Goal: Transaction & Acquisition: Purchase product/service

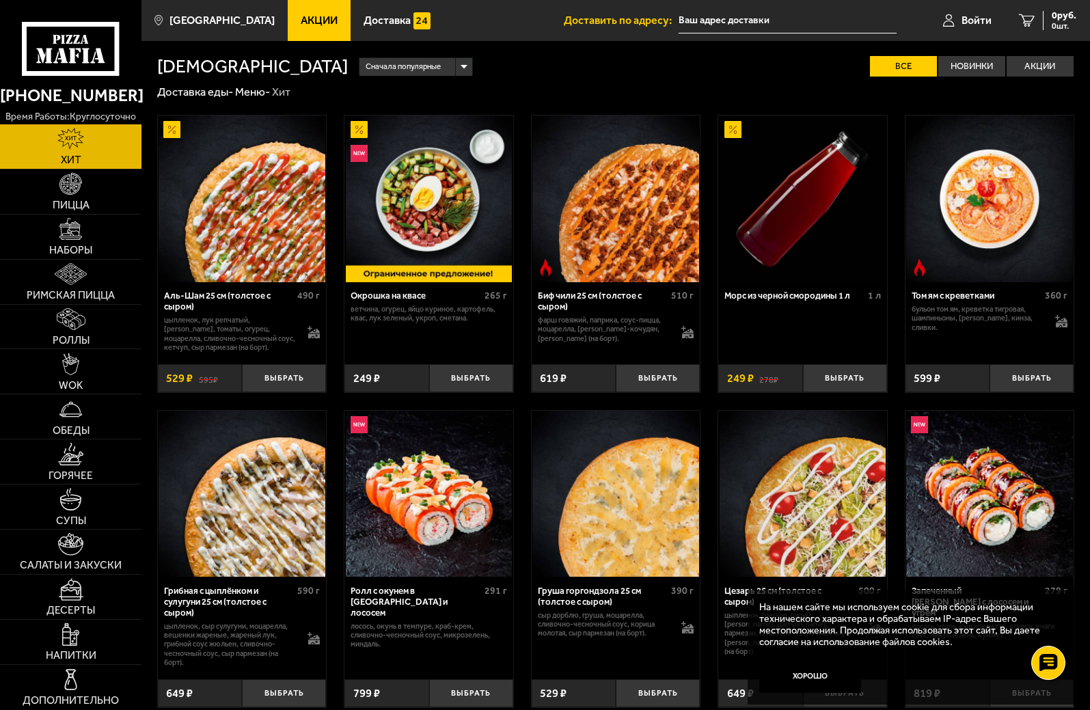
click at [318, 18] on span "Акции" at bounding box center [319, 20] width 37 height 11
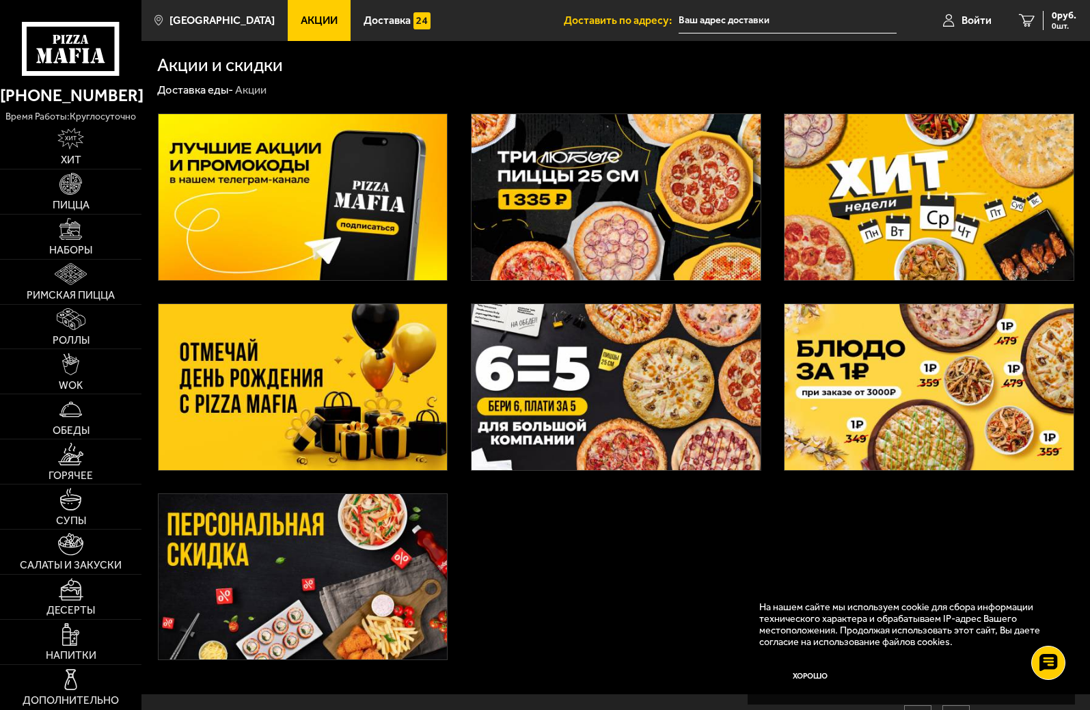
click at [315, 623] on img at bounding box center [302, 577] width 289 height 166
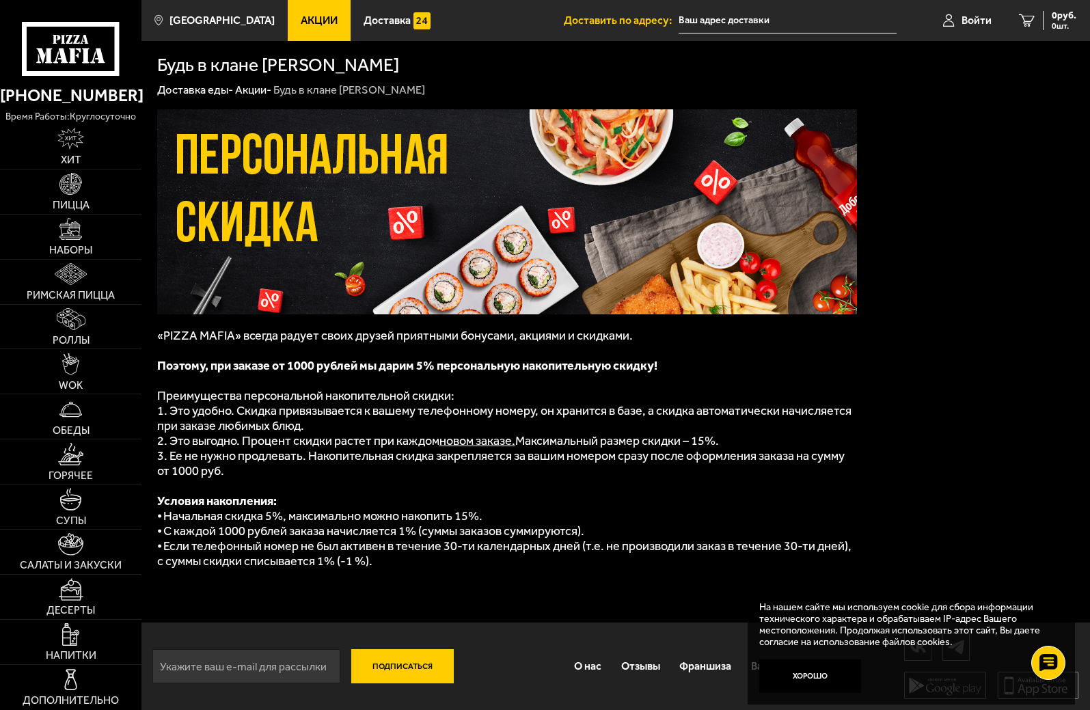
scroll to position [1, 0]
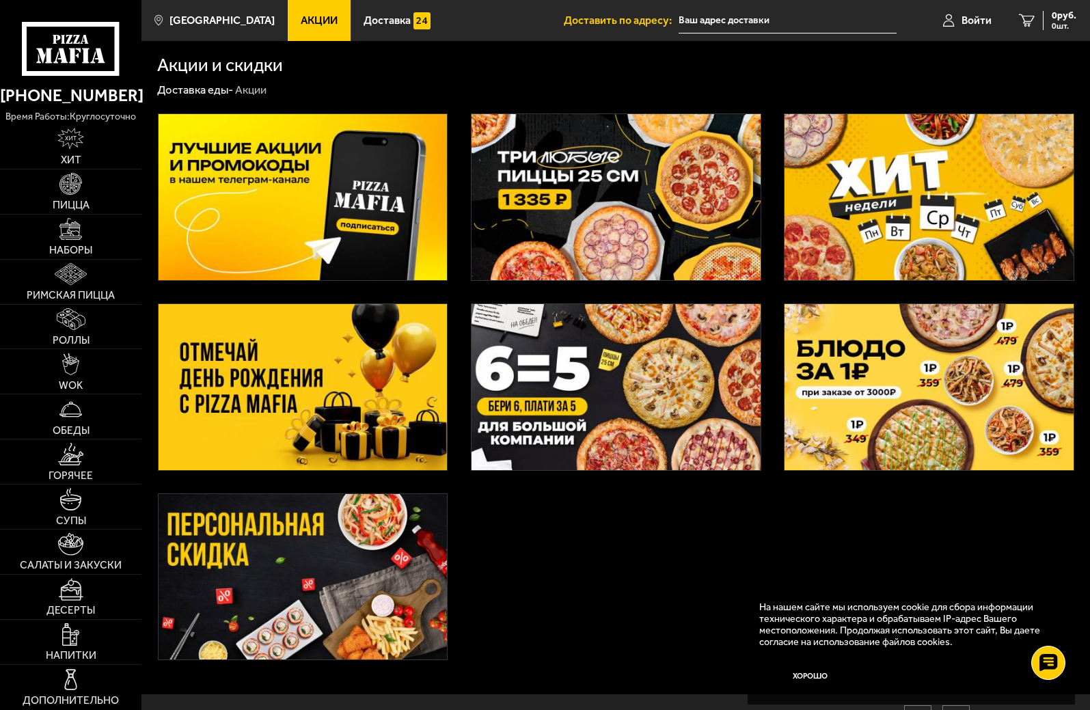
click at [837, 340] on img at bounding box center [928, 387] width 289 height 166
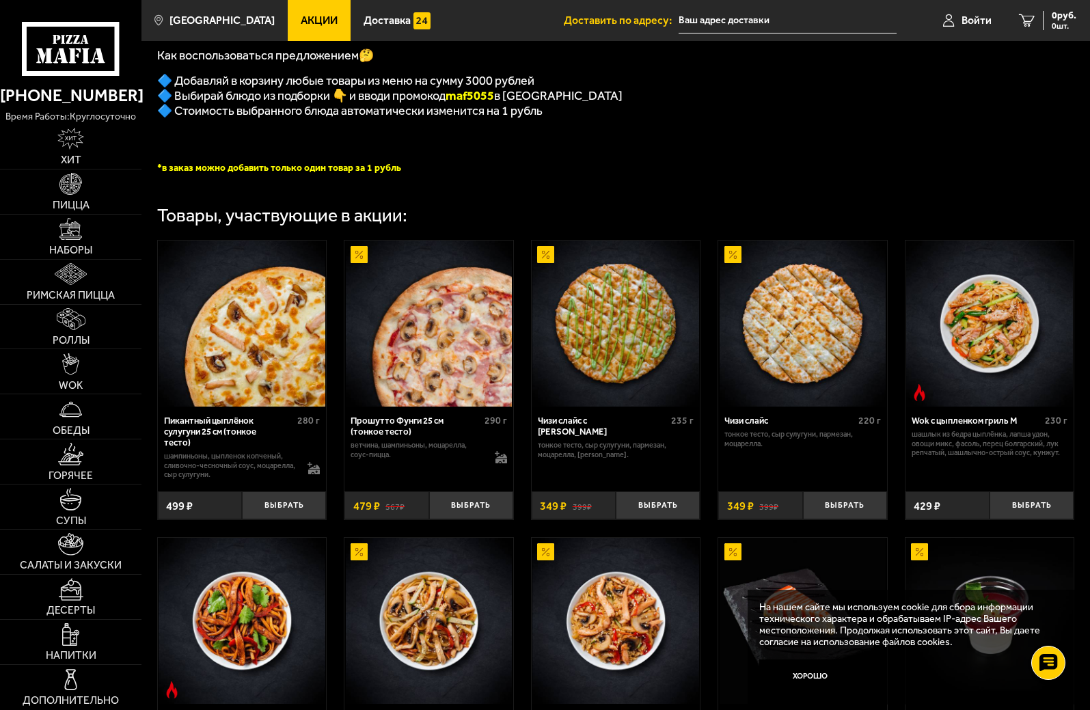
scroll to position [311, 0]
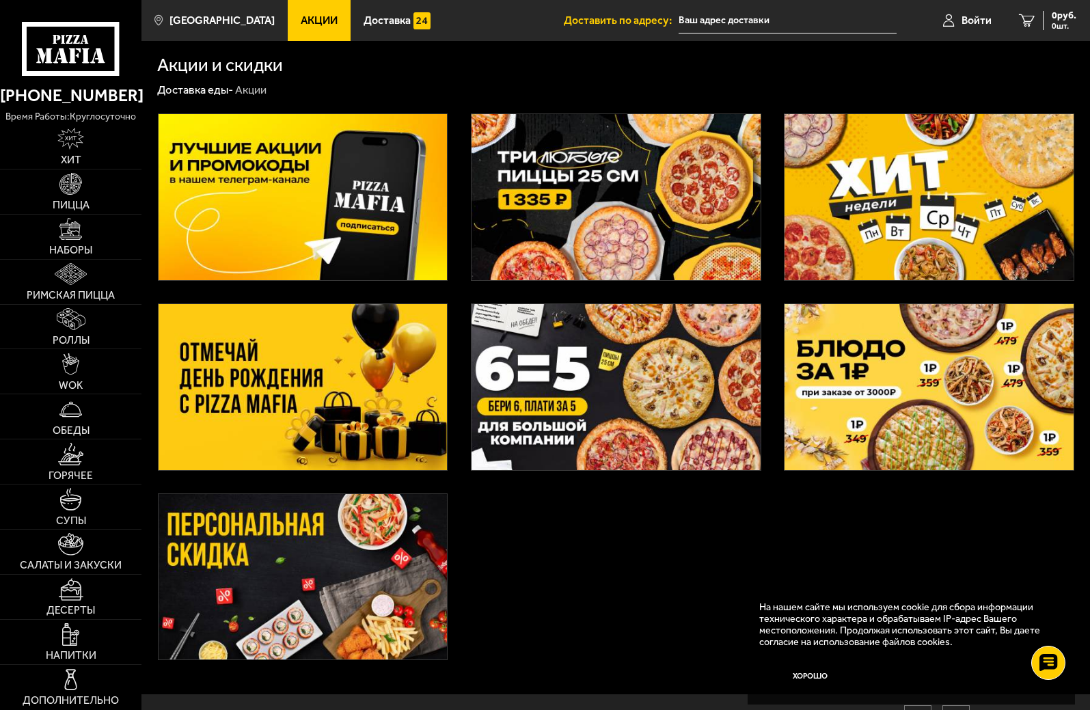
click at [671, 372] on img at bounding box center [615, 387] width 289 height 166
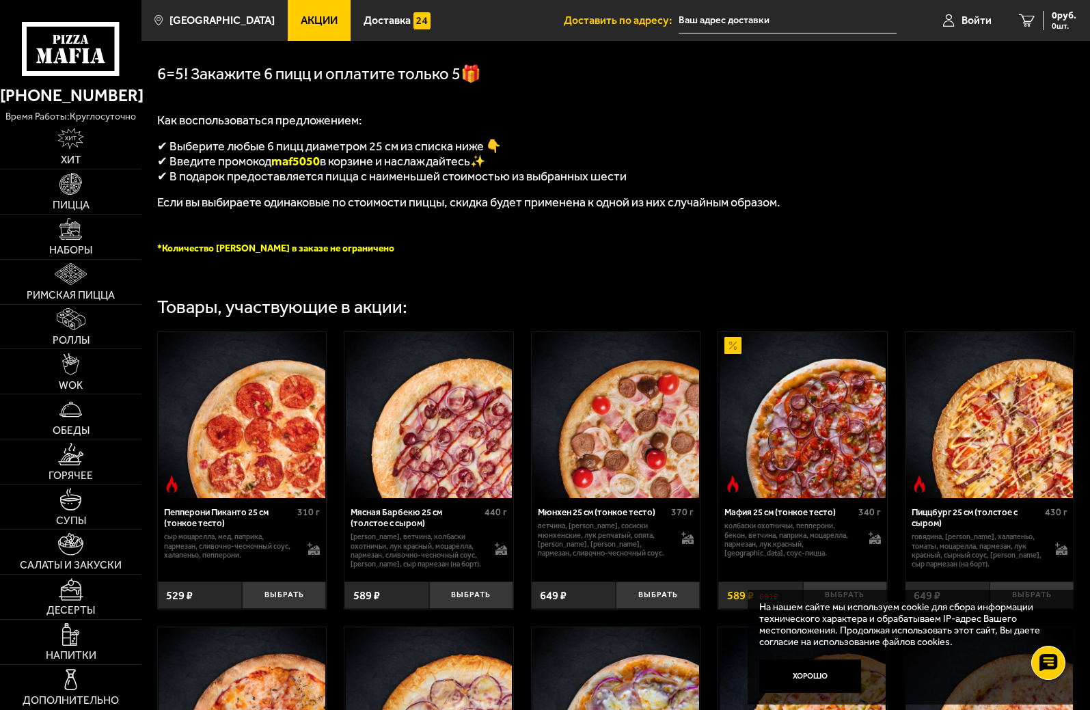
scroll to position [273, 0]
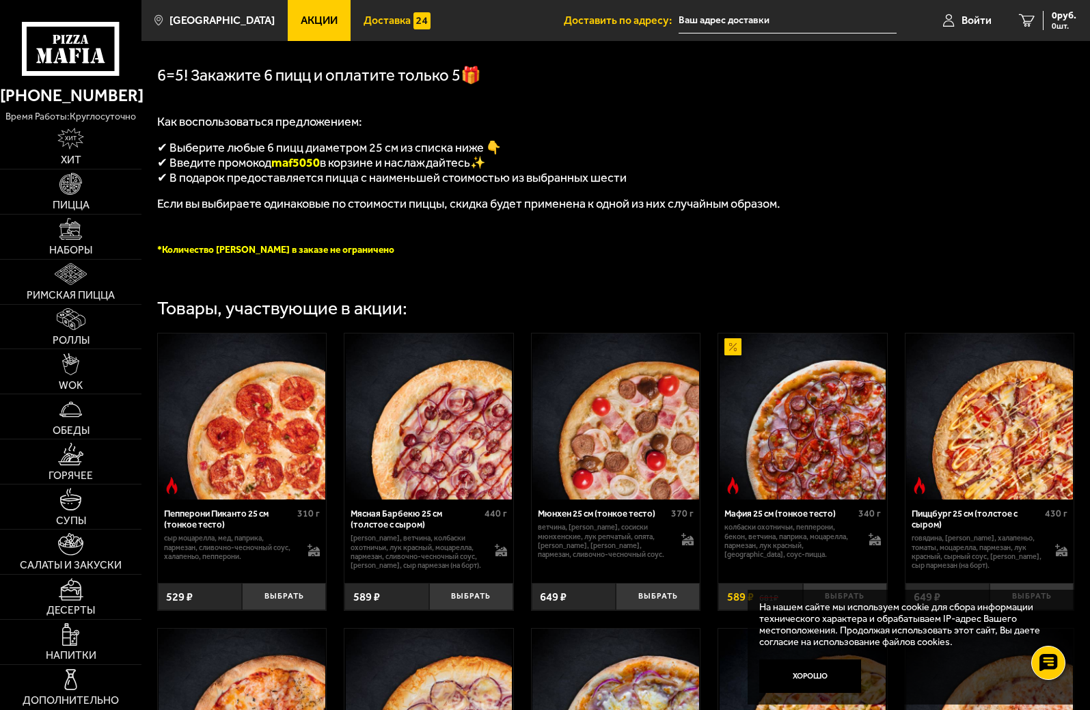
click at [394, 18] on span "Доставка" at bounding box center [386, 20] width 47 height 11
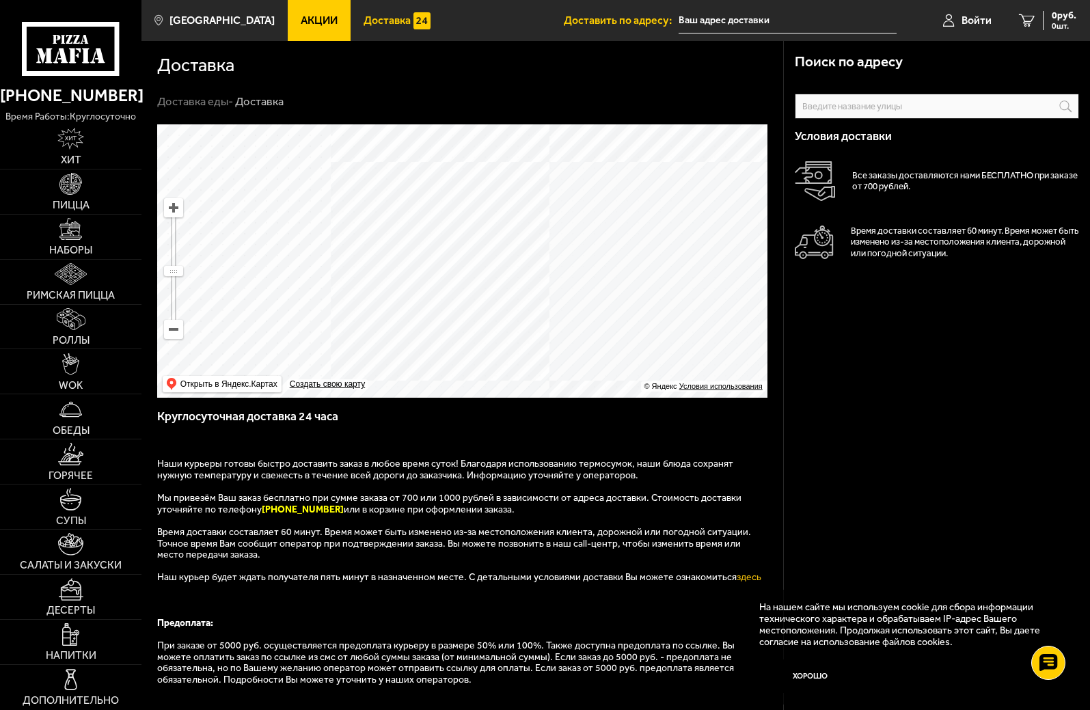
drag, startPoint x: 480, startPoint y: 246, endPoint x: 523, endPoint y: 213, distance: 54.1
click at [523, 213] on ymaps at bounding box center [462, 260] width 610 height 273
drag, startPoint x: 546, startPoint y: 217, endPoint x: 536, endPoint y: 330, distance: 113.1
click at [536, 330] on ymaps at bounding box center [462, 260] width 610 height 273
drag, startPoint x: 503, startPoint y: 221, endPoint x: 518, endPoint y: 349, distance: 129.3
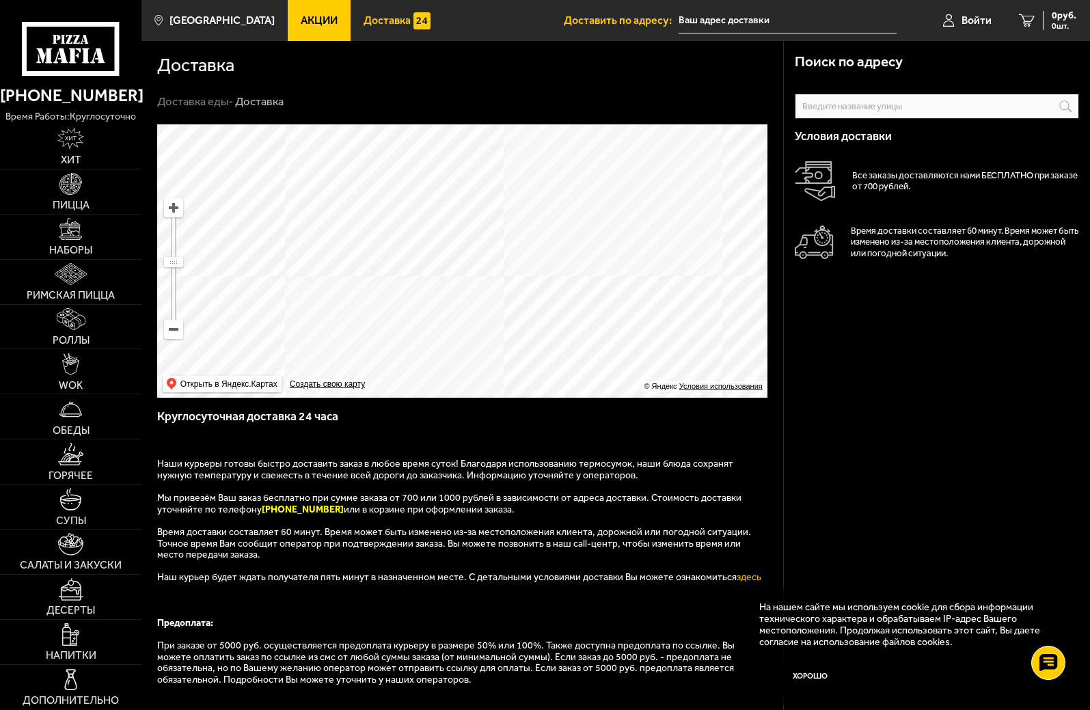
click at [518, 349] on ymaps at bounding box center [462, 260] width 610 height 273
drag, startPoint x: 471, startPoint y: 305, endPoint x: 445, endPoint y: 472, distance: 168.7
click at [445, 472] on div "Поиск по адресу Информация по адресу Условия доставки Все заказы доставляются н…" at bounding box center [461, 438] width 641 height 629
drag, startPoint x: 493, startPoint y: 239, endPoint x: 568, endPoint y: 103, distance: 155.7
click at [568, 103] on section "Доставка Доставка еды - Доставка Поиск по адресу Информация по адресу Условия д…" at bounding box center [615, 431] width 948 height 781
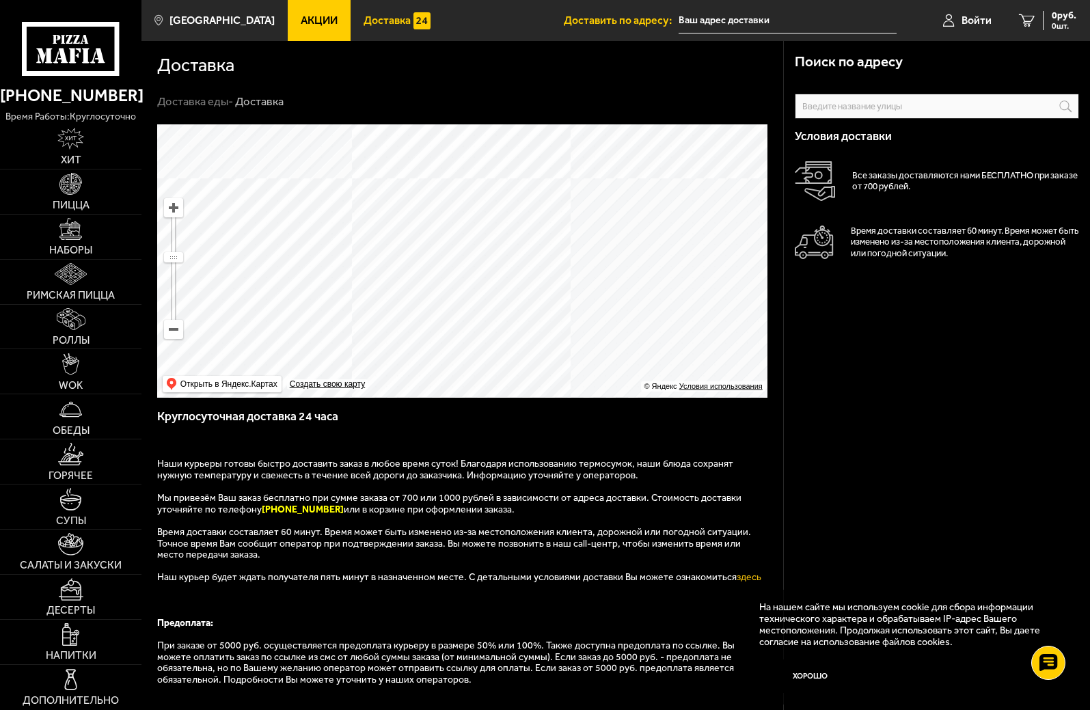
drag, startPoint x: 558, startPoint y: 303, endPoint x: 553, endPoint y: 171, distance: 132.0
click at [553, 171] on ymaps at bounding box center [462, 260] width 610 height 273
drag, startPoint x: 592, startPoint y: 282, endPoint x: 518, endPoint y: 251, distance: 80.2
click at [518, 251] on ymaps at bounding box center [462, 260] width 610 height 273
drag, startPoint x: 612, startPoint y: 327, endPoint x: 559, endPoint y: 219, distance: 120.4
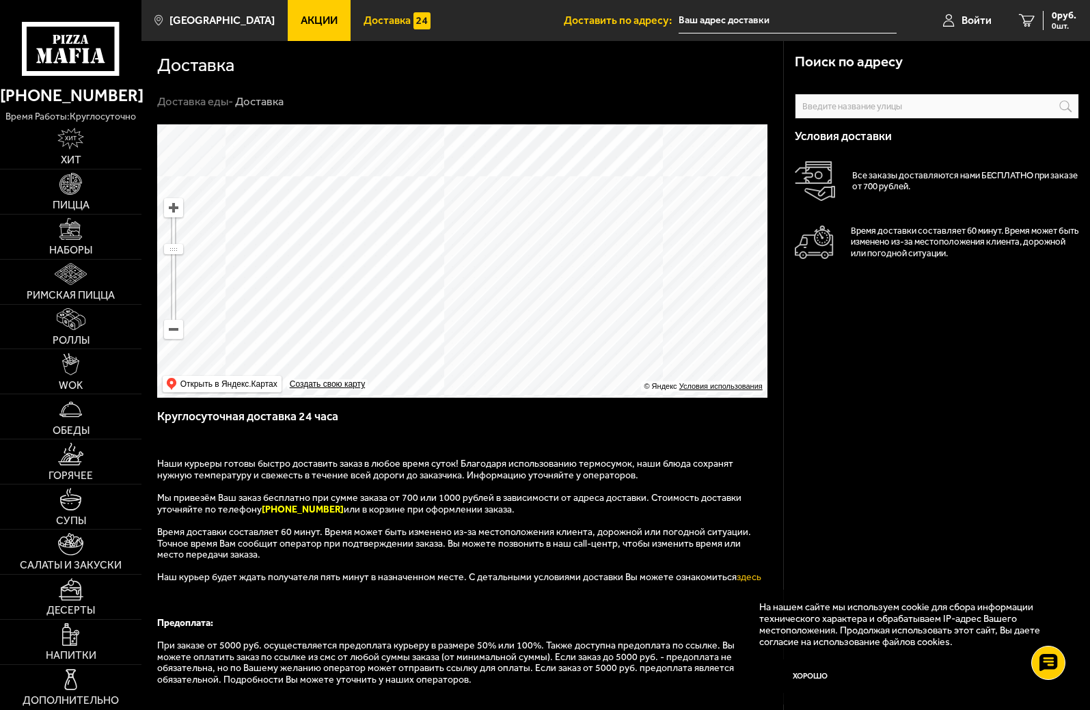
click at [559, 219] on ymaps at bounding box center [462, 260] width 610 height 273
drag, startPoint x: 577, startPoint y: 550, endPoint x: 554, endPoint y: 510, distance: 46.5
click at [554, 510] on div "Наши курьеры готовы быстро доставить заказ в любое время суток! Благодаря испол…" at bounding box center [462, 595] width 611 height 318
click at [551, 521] on p "Мы привезём Ваш заказ бесплатно при сумме заказа от 700 или 1000 рублей в завис…" at bounding box center [462, 510] width 611 height 34
drag, startPoint x: 298, startPoint y: 16, endPoint x: 305, endPoint y: 22, distance: 9.2
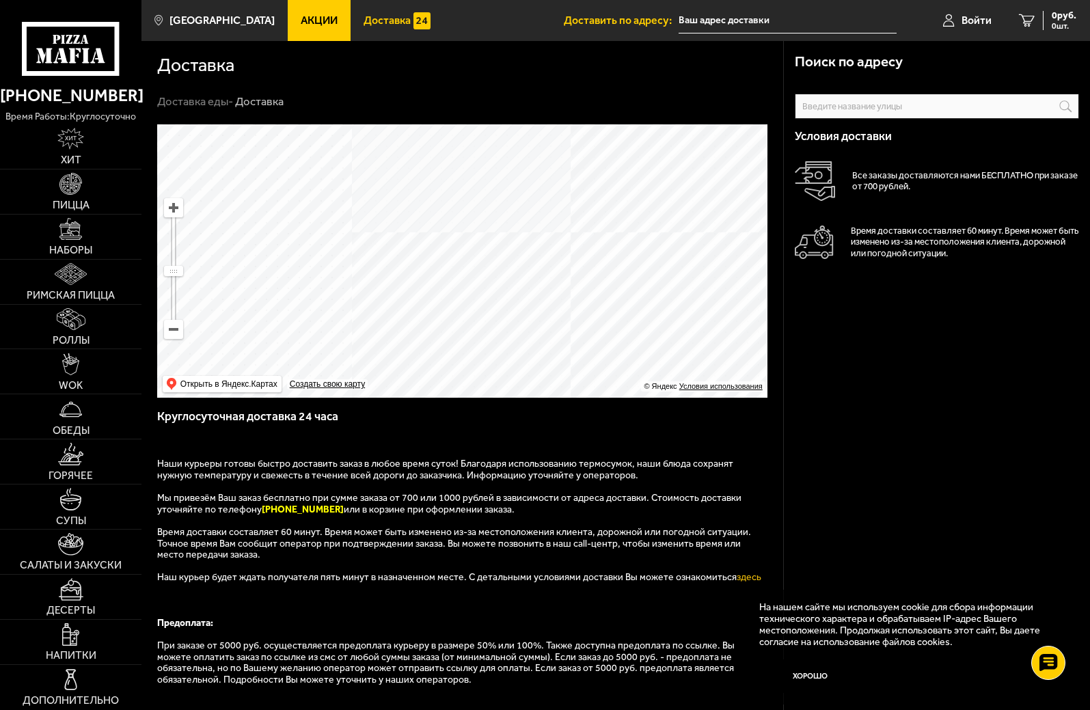
click at [301, 17] on span "Акции" at bounding box center [319, 20] width 37 height 11
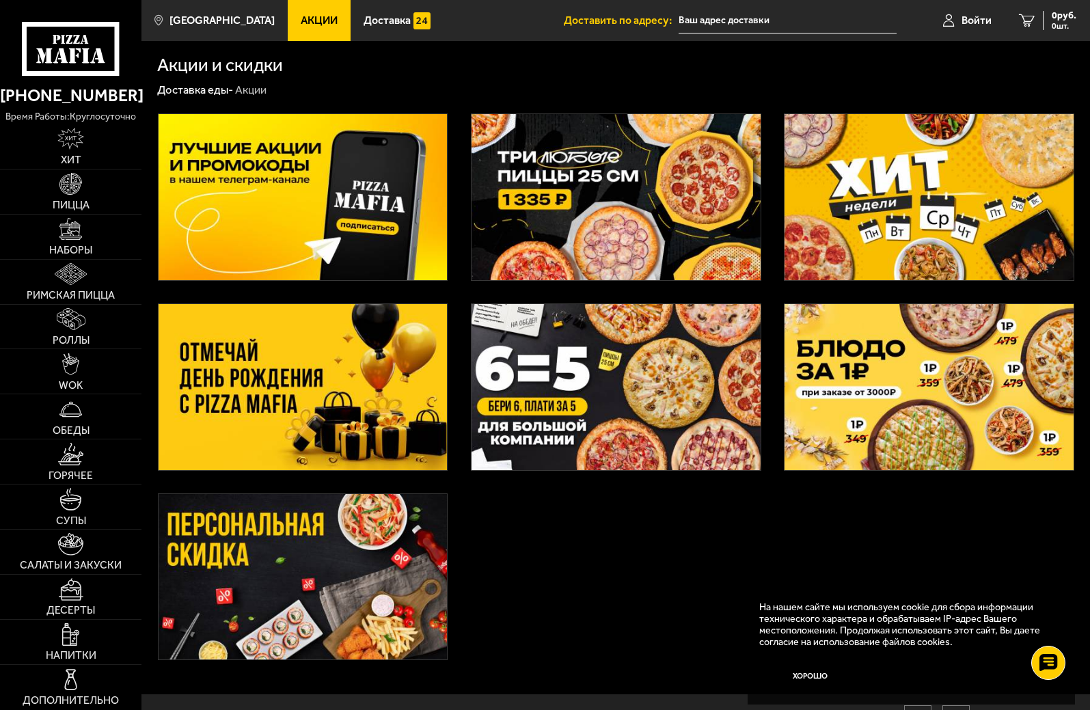
click at [218, 389] on img at bounding box center [302, 387] width 289 height 166
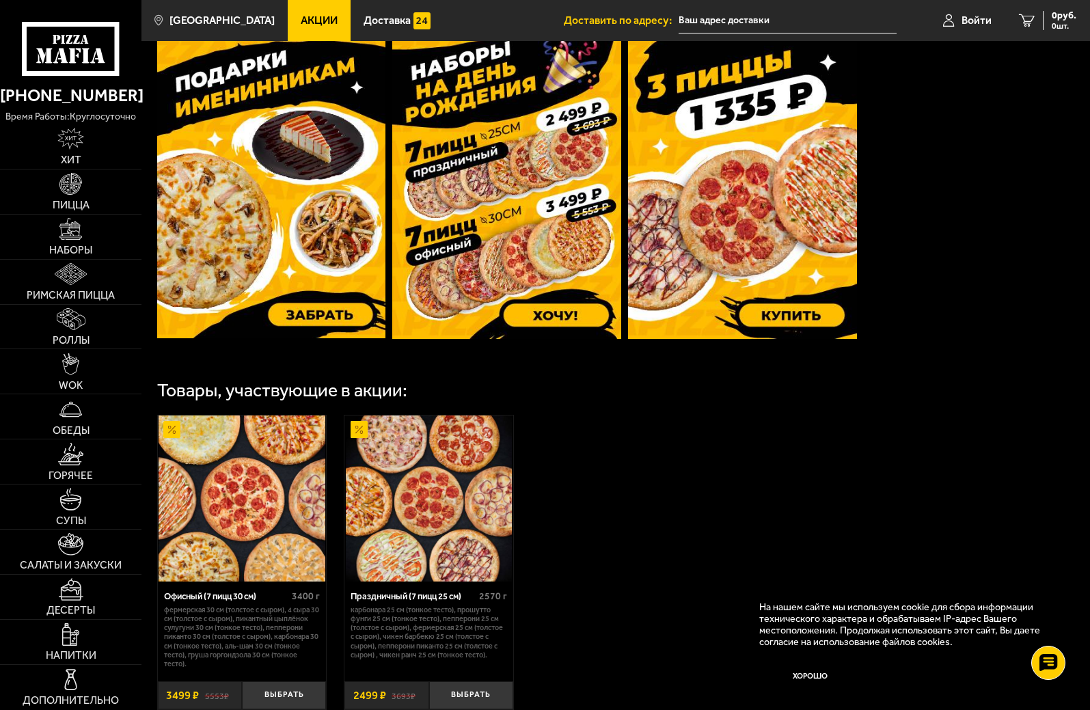
scroll to position [273, 0]
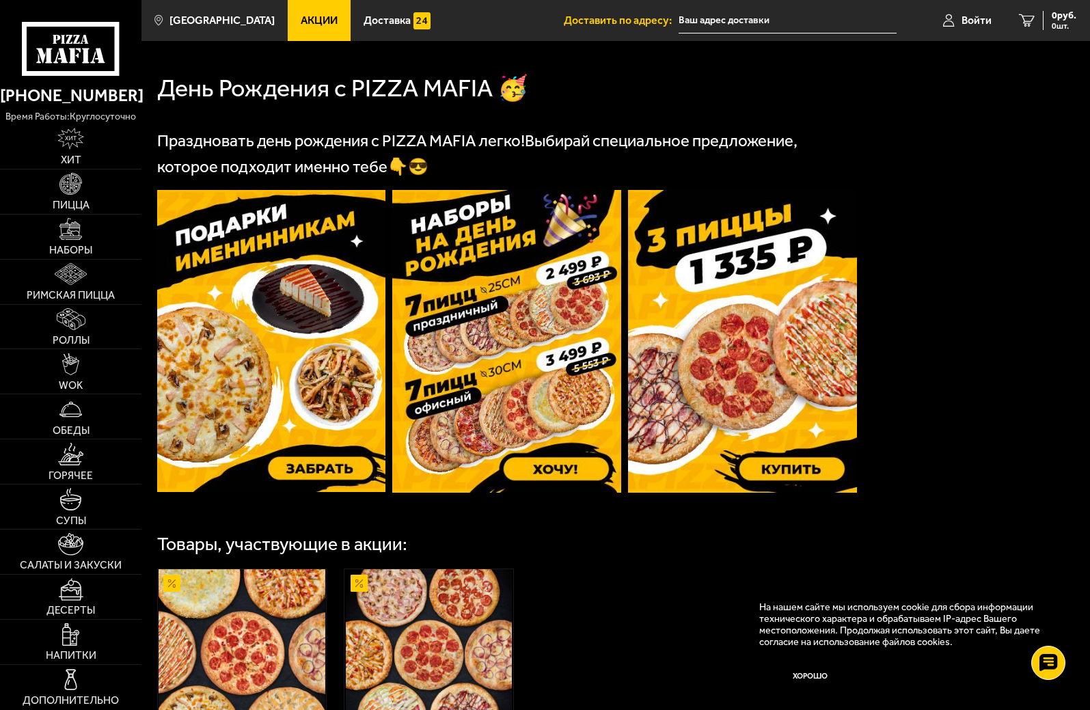
click at [529, 389] on img at bounding box center [506, 341] width 229 height 303
click at [303, 377] on img at bounding box center [271, 341] width 229 height 303
click at [314, 18] on span "Акции" at bounding box center [319, 20] width 37 height 11
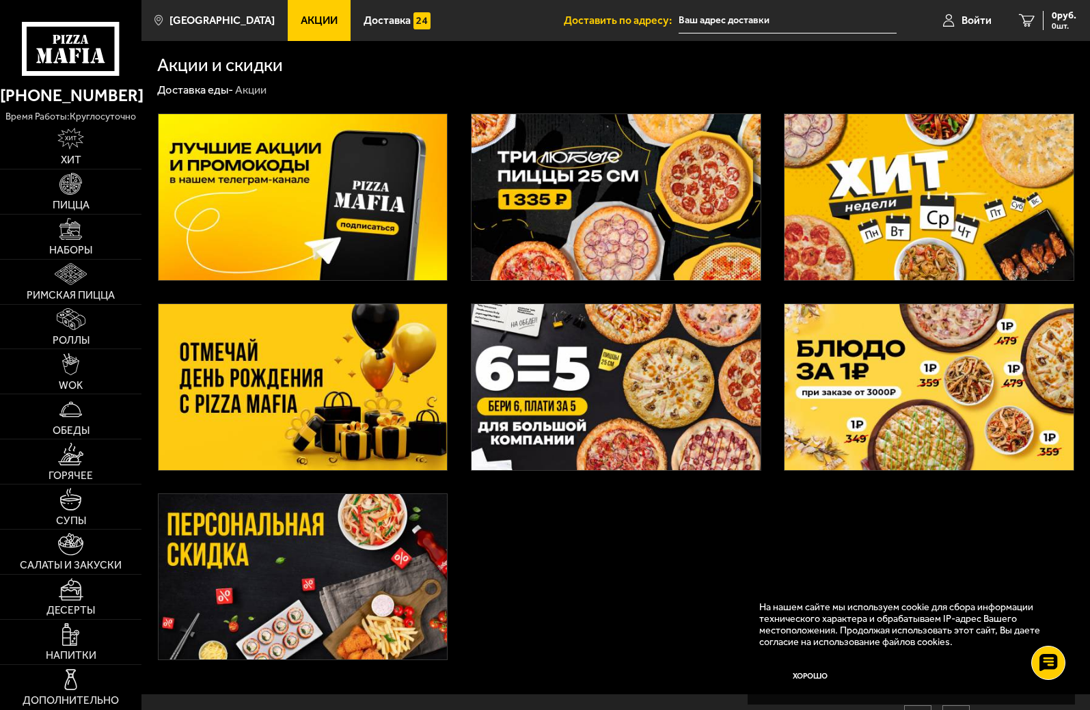
click at [656, 378] on img at bounding box center [615, 387] width 289 height 166
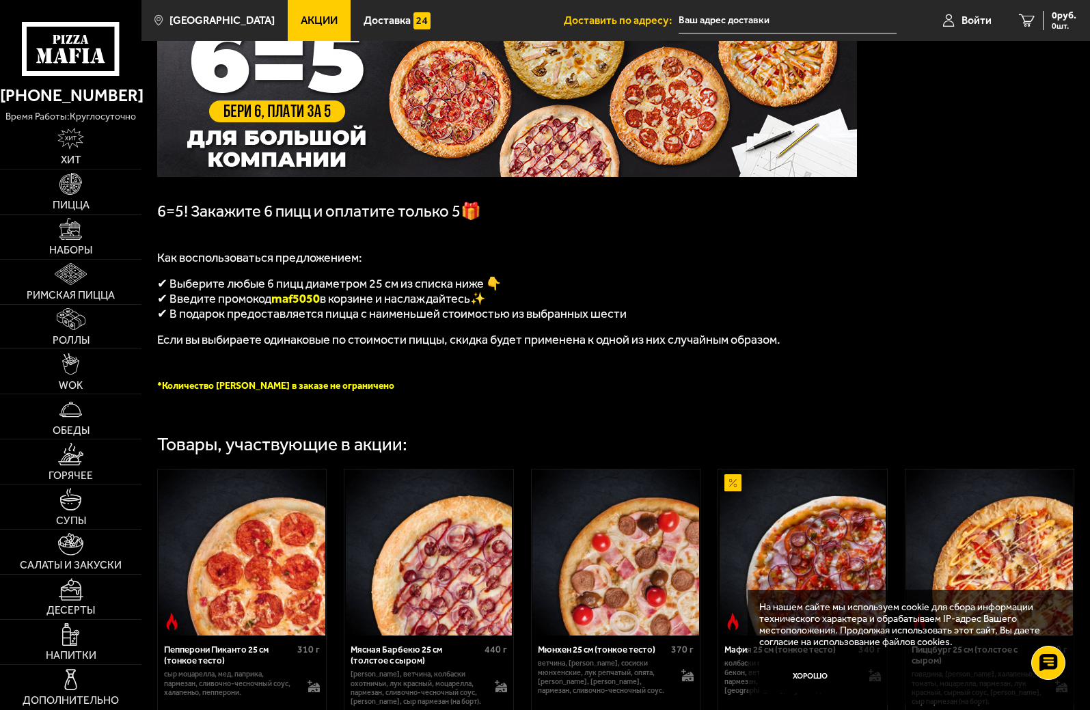
scroll to position [137, 0]
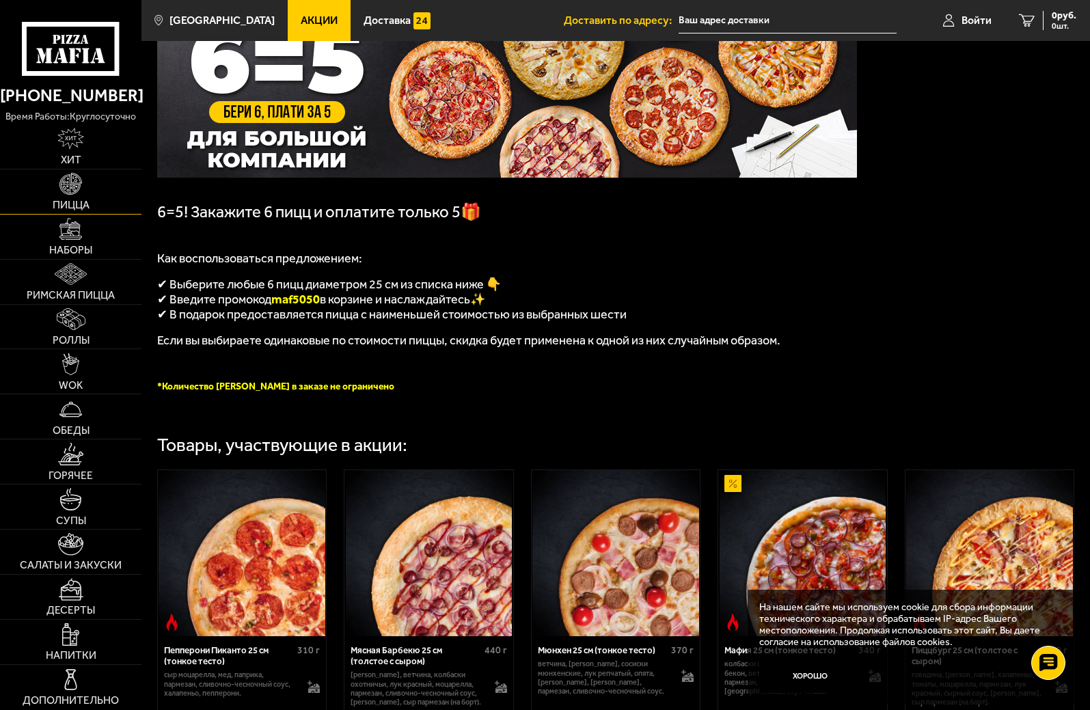
click at [77, 189] on img at bounding box center [70, 184] width 22 height 22
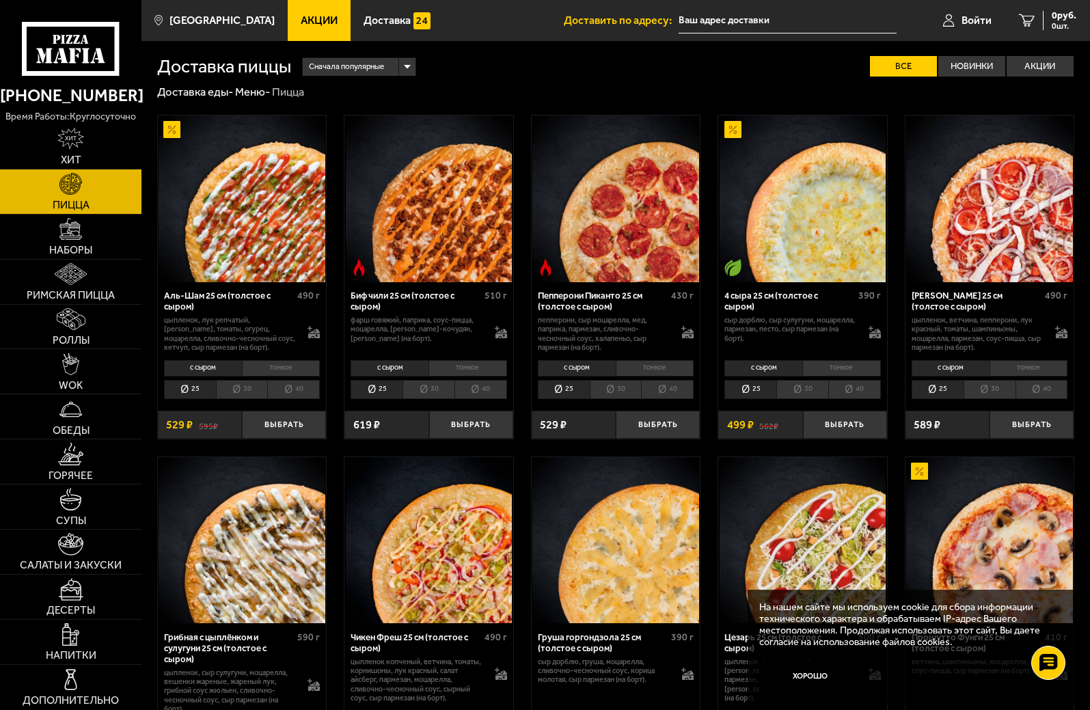
click at [85, 57] on use at bounding box center [86, 56] width 8 height 15
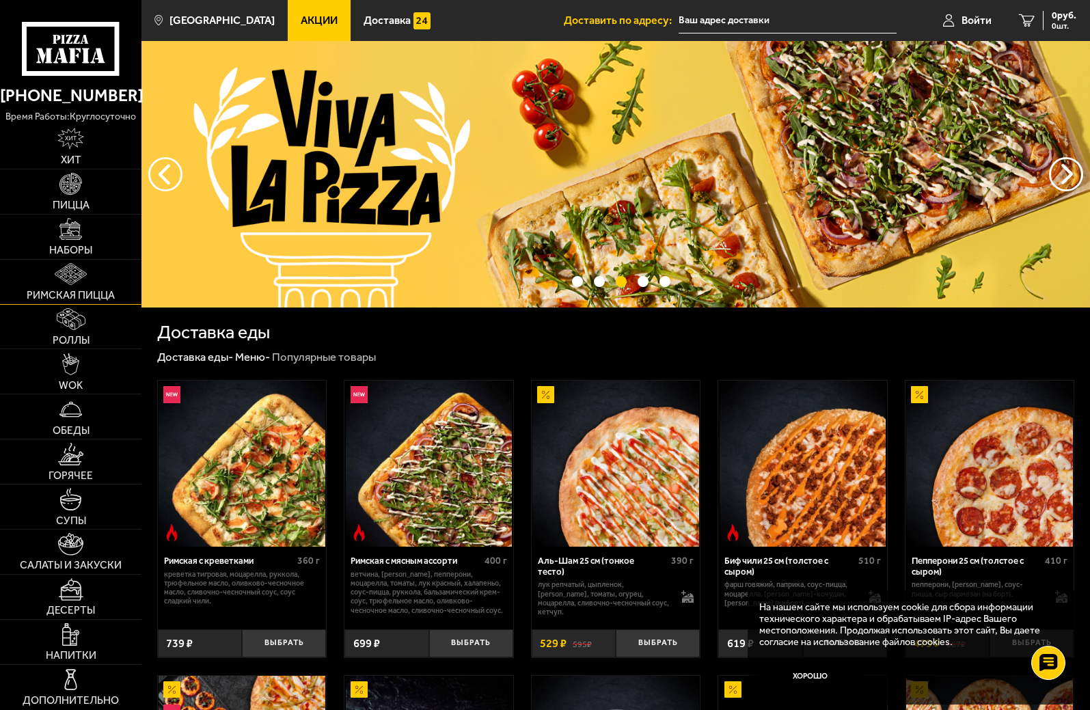
click at [77, 278] on img at bounding box center [71, 274] width 32 height 22
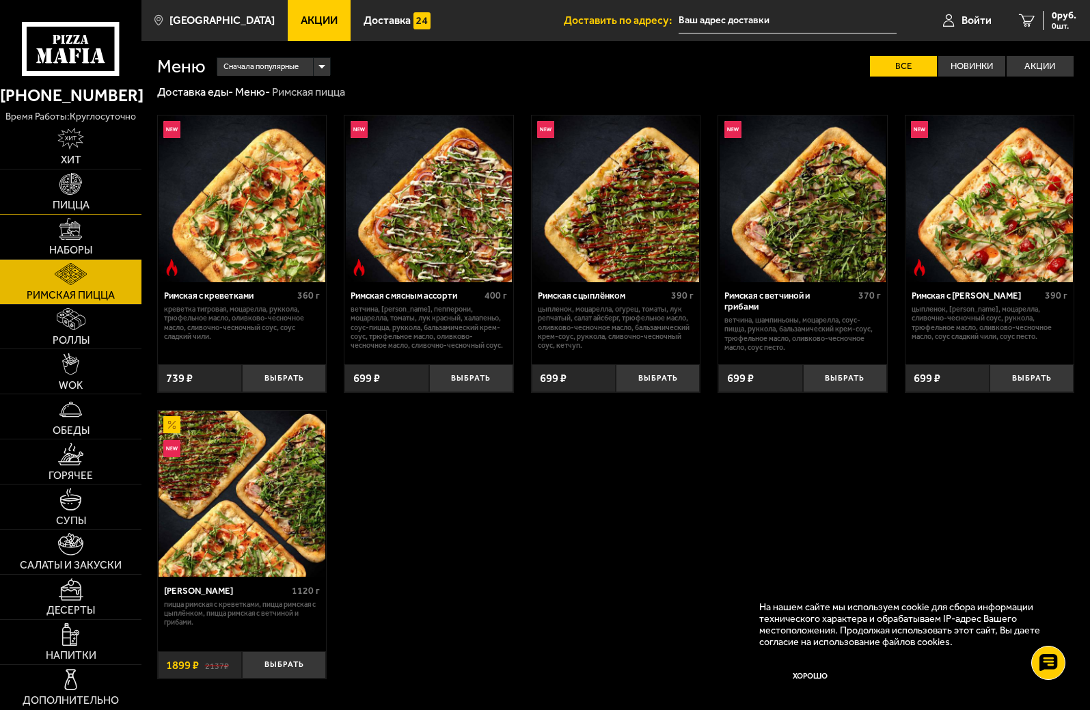
click at [60, 193] on img at bounding box center [70, 184] width 22 height 22
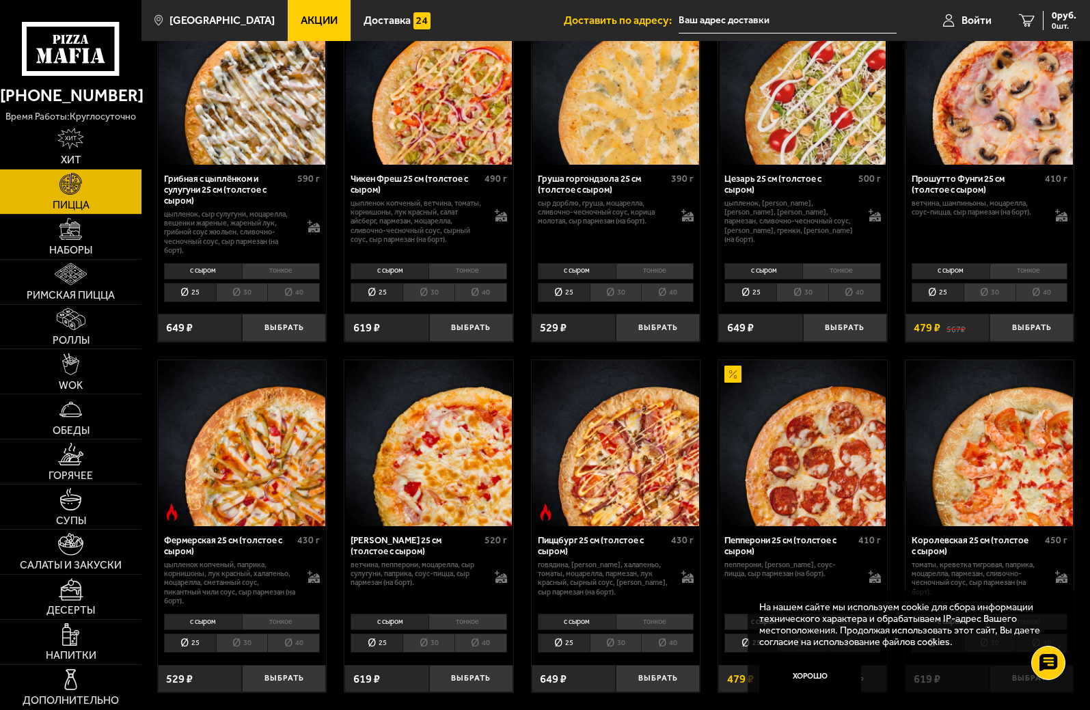
scroll to position [546, 0]
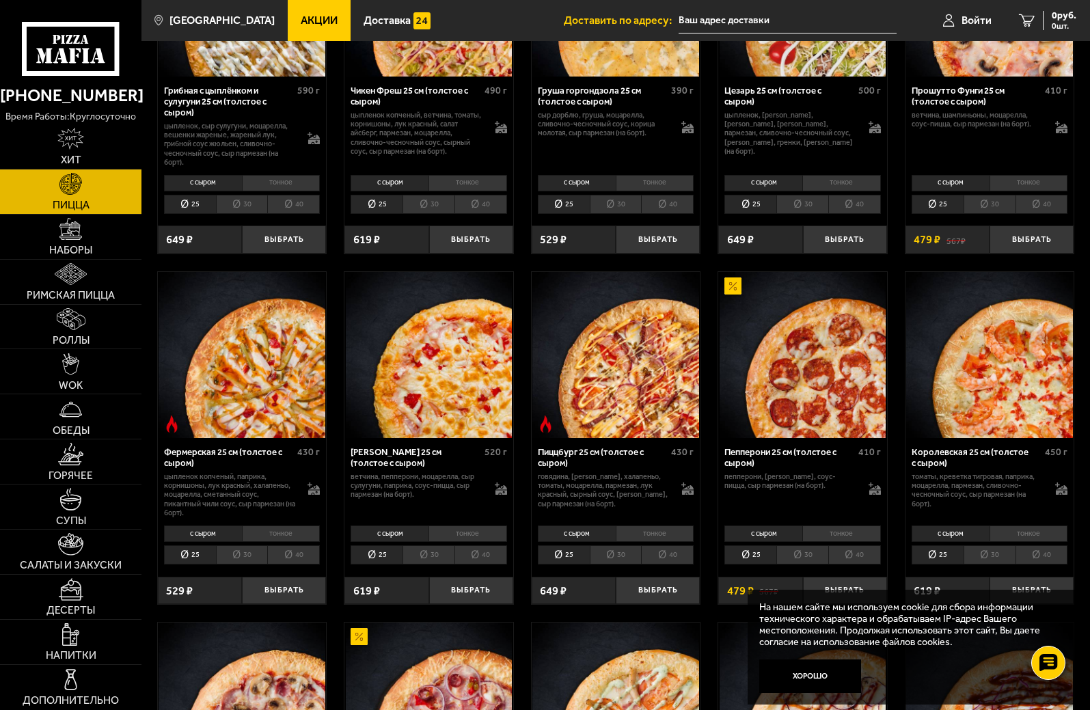
click at [280, 417] on img at bounding box center [241, 355] width 166 height 166
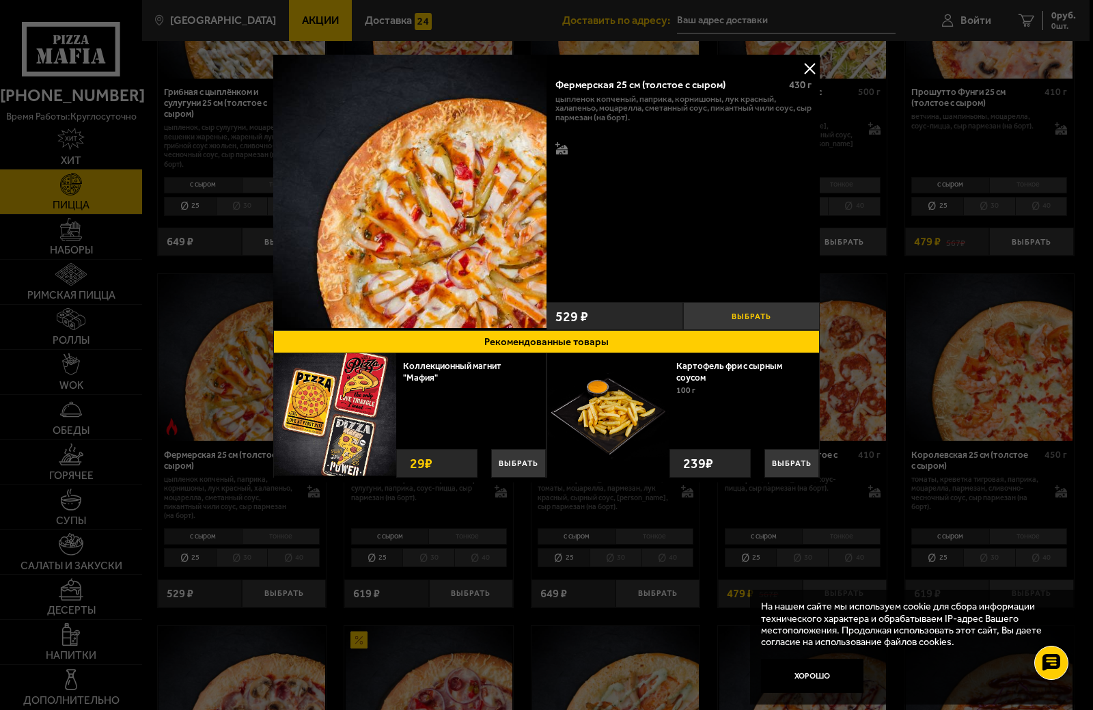
click at [708, 308] on button "Выбрать" at bounding box center [751, 316] width 137 height 28
click at [708, 319] on button "−" at bounding box center [706, 316] width 46 height 28
click at [814, 64] on button at bounding box center [809, 68] width 20 height 20
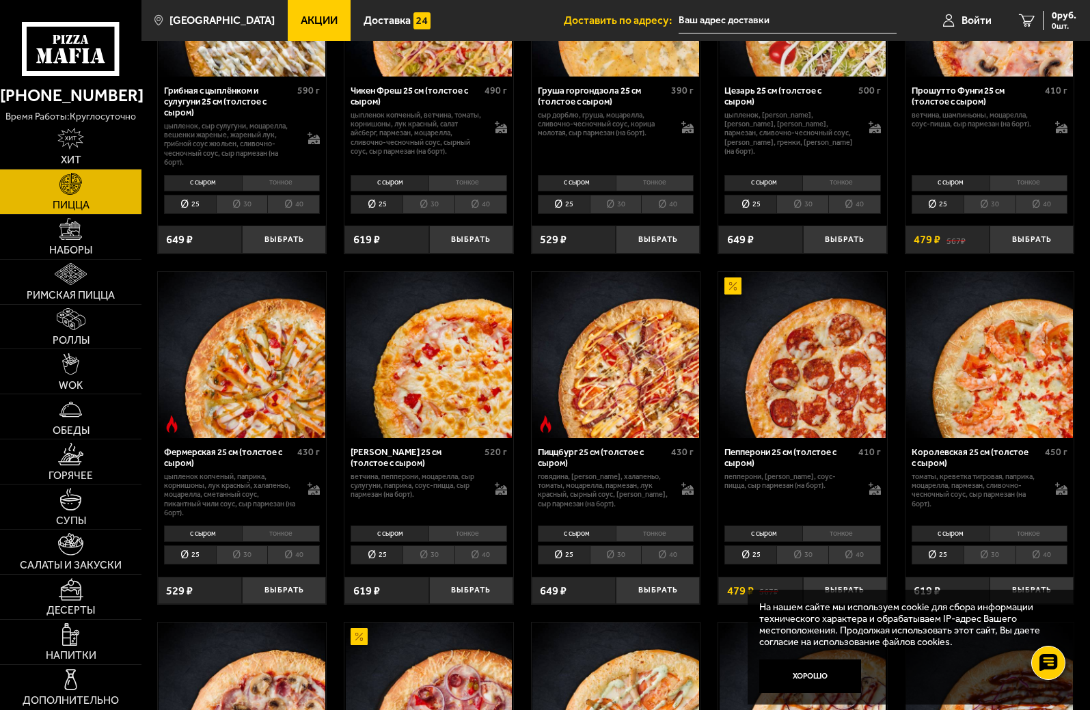
click at [254, 560] on li "30" at bounding box center [242, 554] width 52 height 19
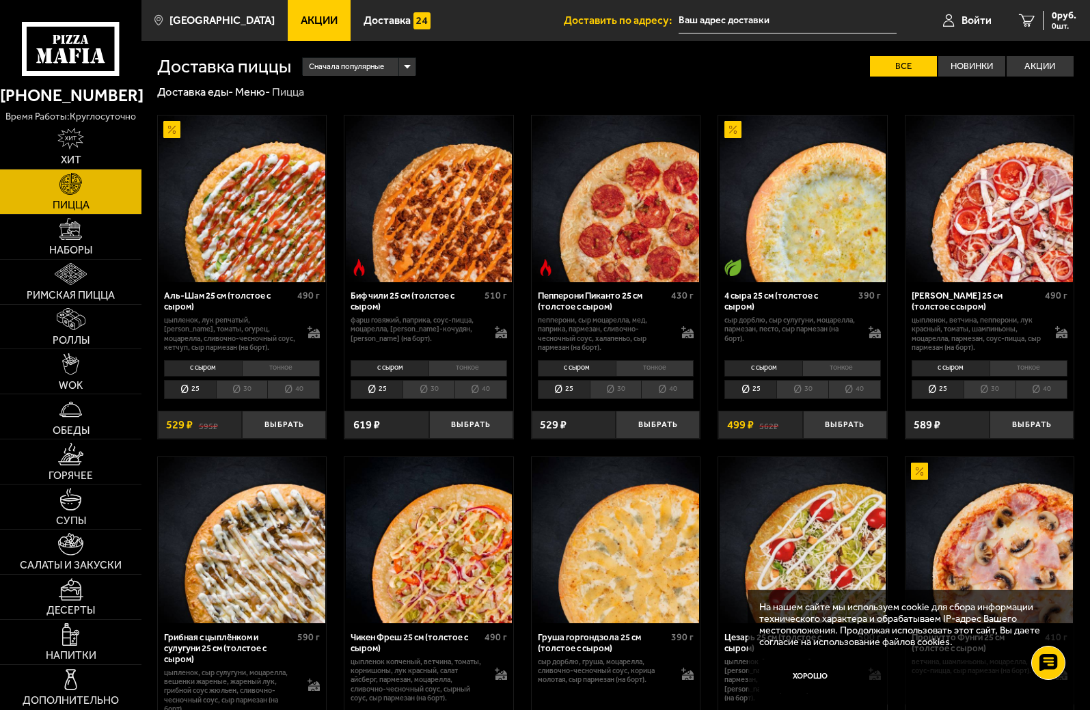
click at [305, 18] on span "Акции" at bounding box center [319, 20] width 37 height 11
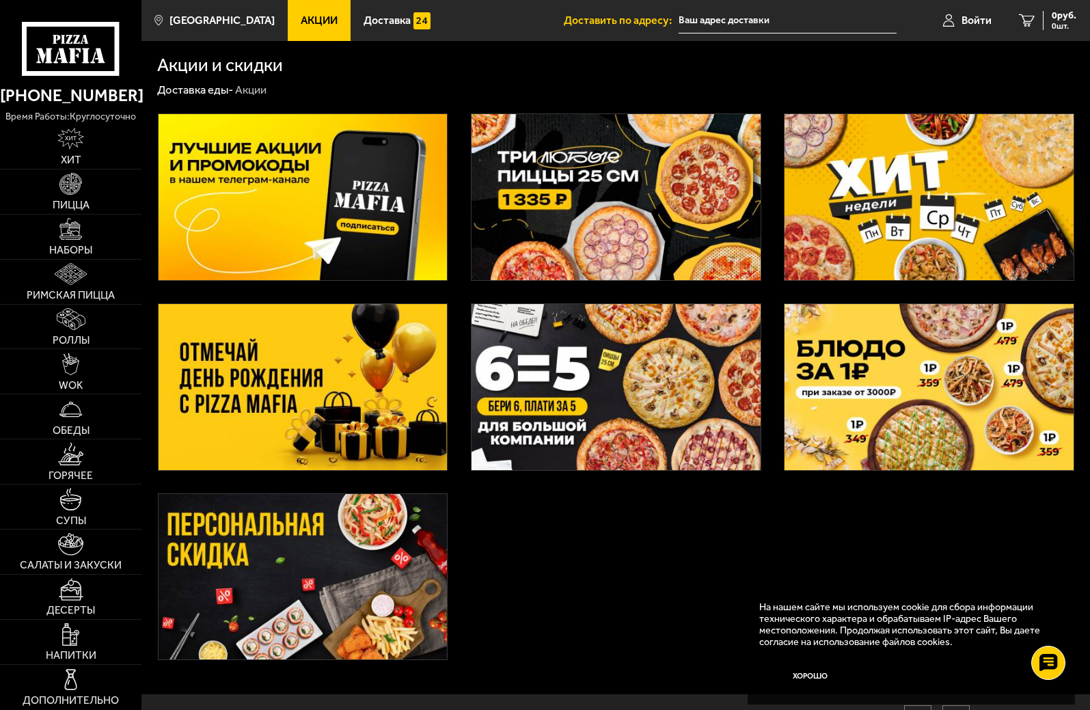
click at [577, 230] on img at bounding box center [615, 197] width 289 height 166
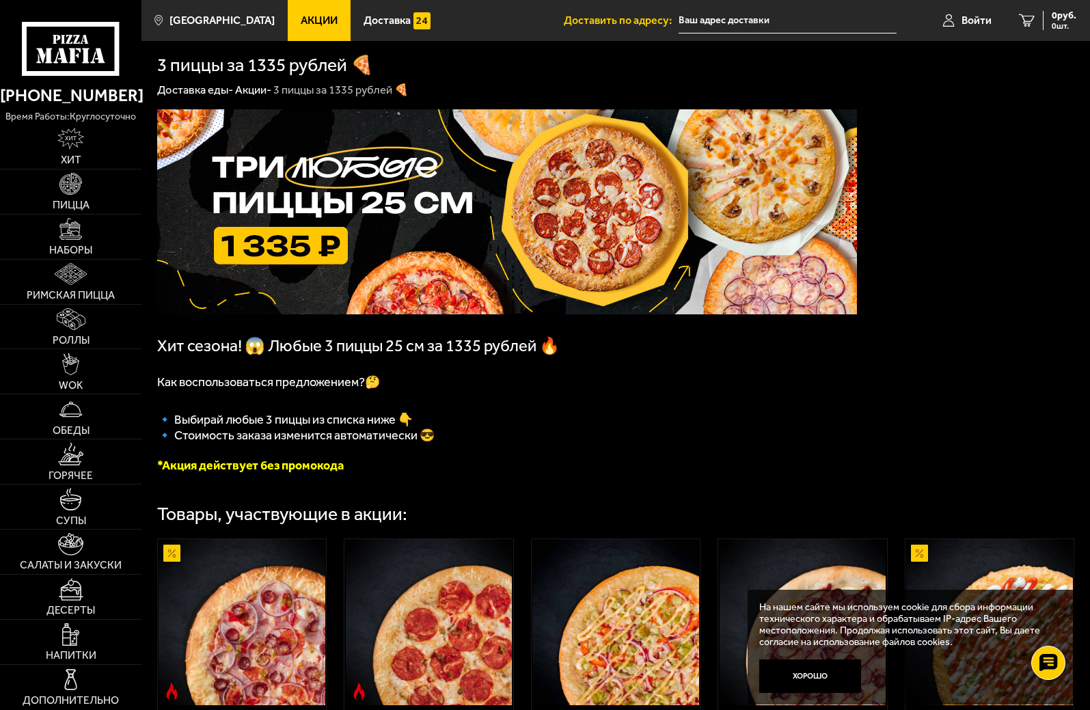
click at [308, 18] on span "Акции" at bounding box center [319, 20] width 37 height 11
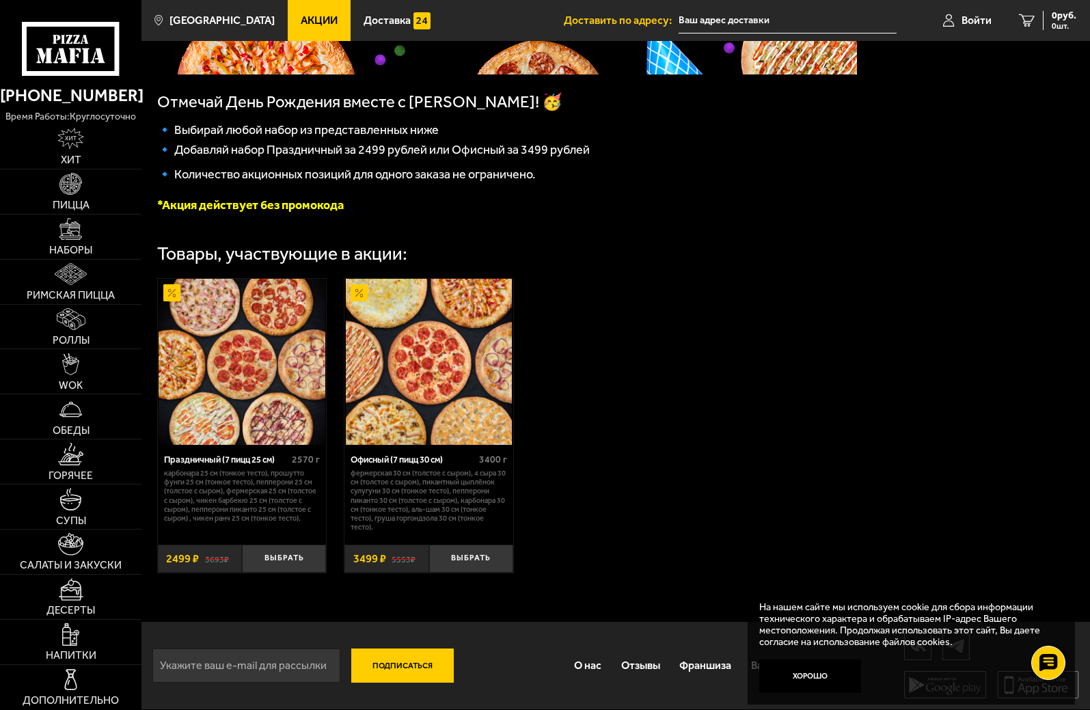
scroll to position [257, 0]
click at [406, 320] on img at bounding box center [429, 362] width 166 height 166
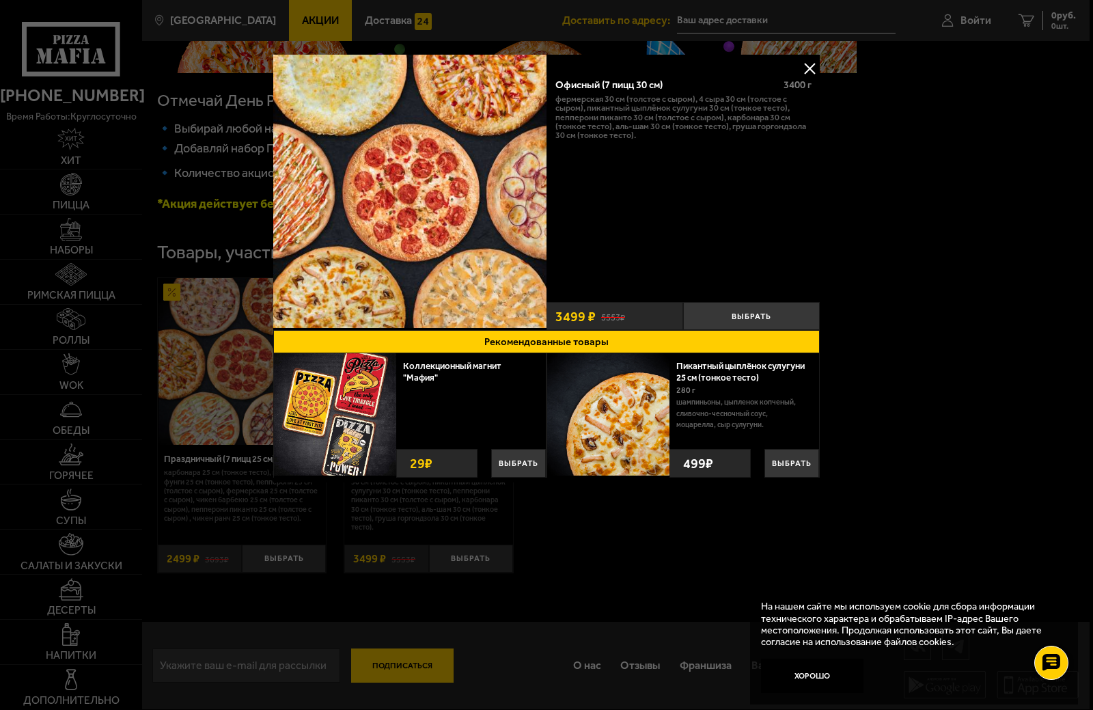
click at [808, 64] on button at bounding box center [809, 68] width 20 height 20
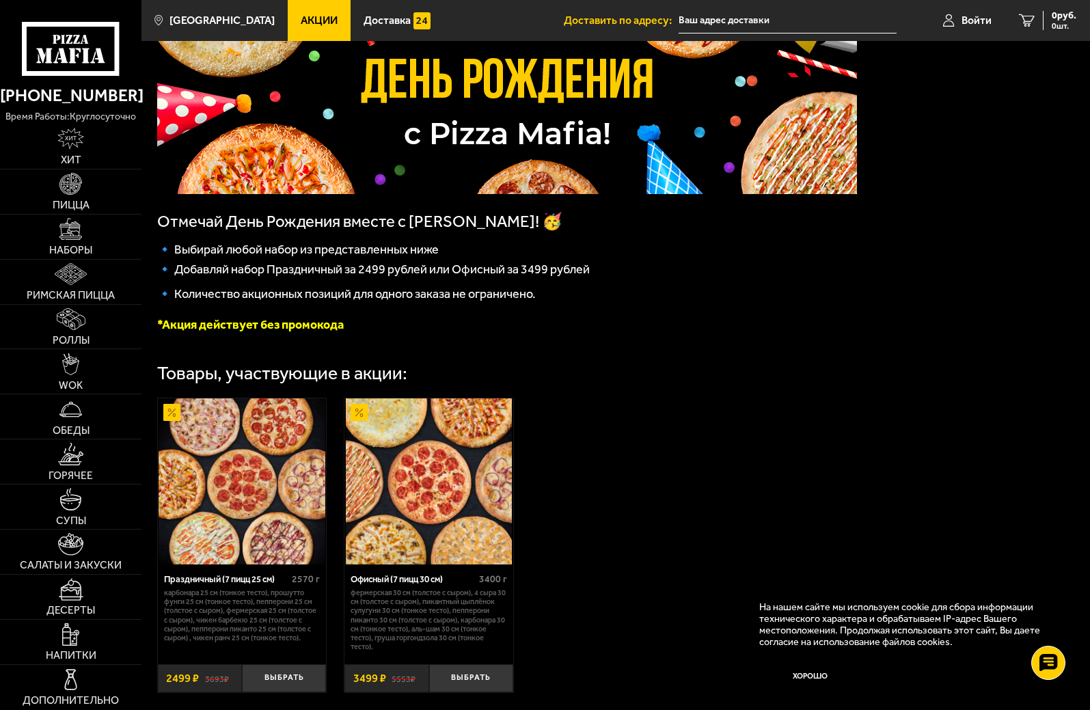
scroll to position [137, 0]
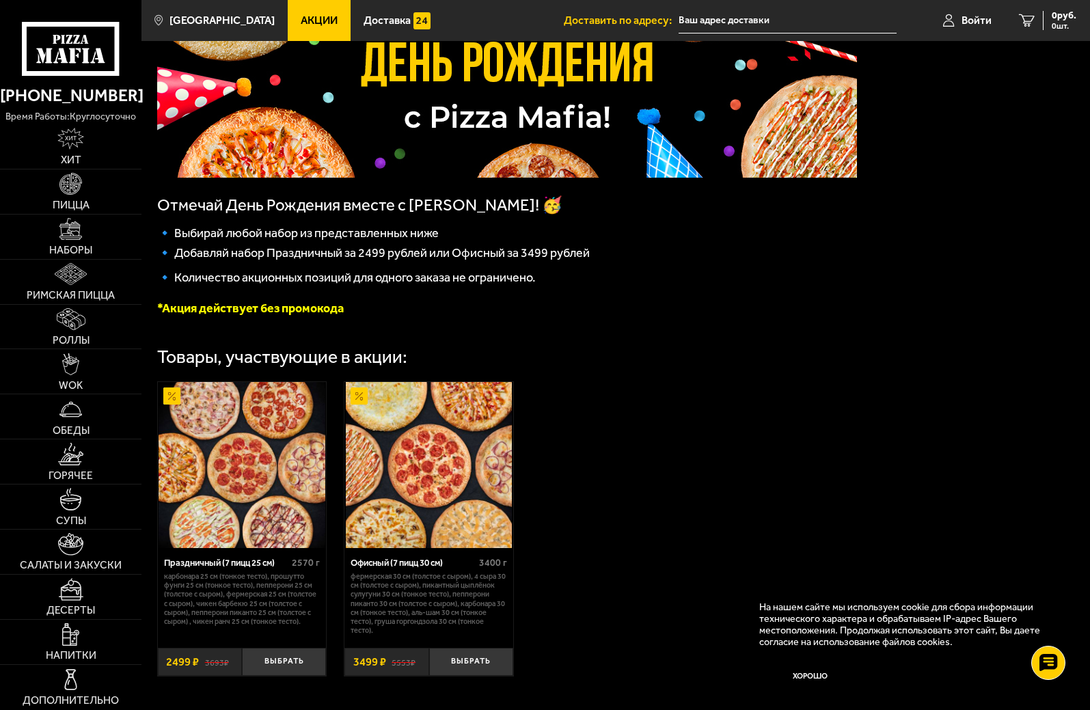
click at [434, 439] on img at bounding box center [429, 465] width 166 height 166
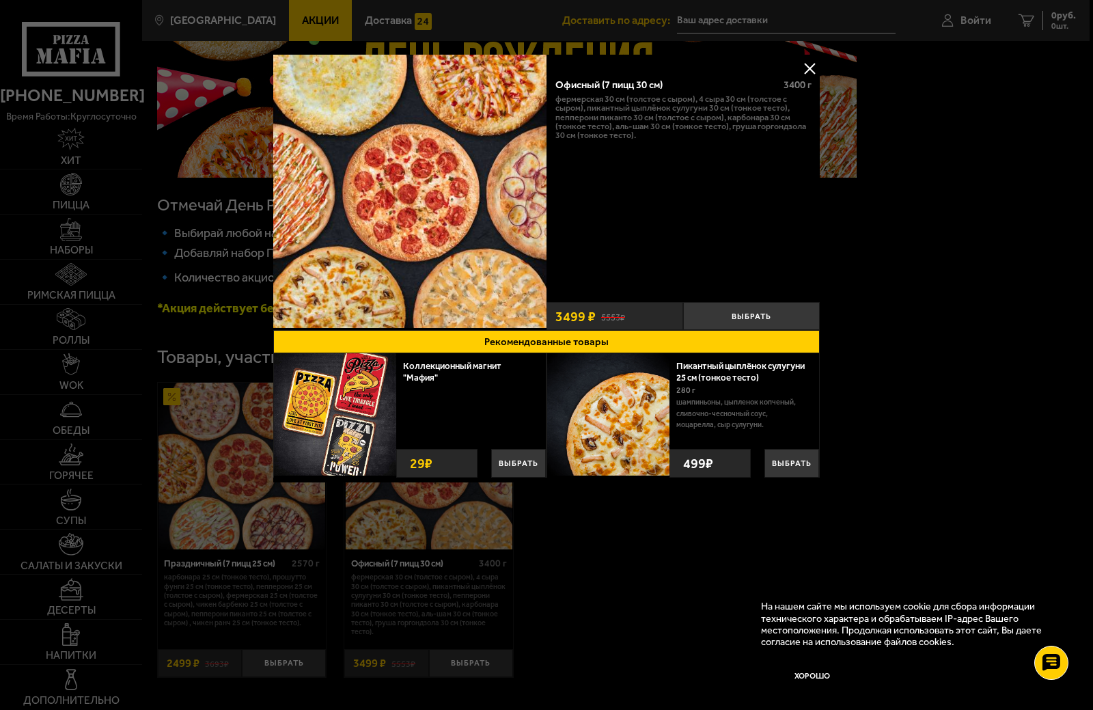
click at [511, 243] on img at bounding box center [409, 191] width 273 height 273
click at [1085, 335] on div at bounding box center [546, 355] width 1093 height 710
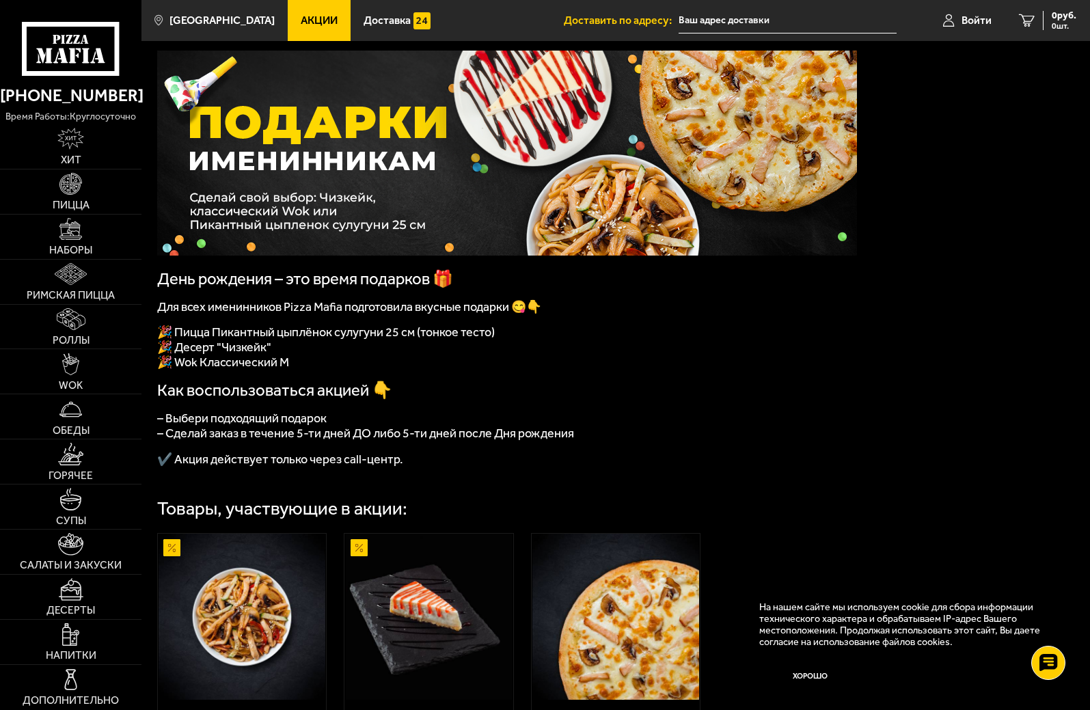
scroll to position [205, 0]
